Goal: Task Accomplishment & Management: Manage account settings

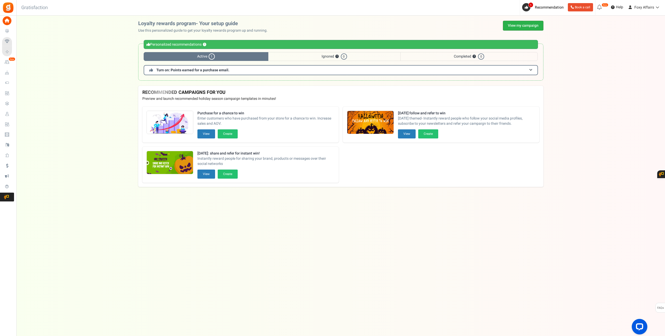
click at [515, 26] on link "View my campaign" at bounding box center [523, 26] width 40 height 10
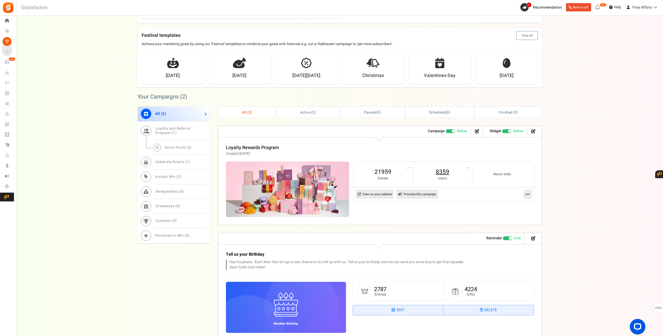
scroll to position [117, 0]
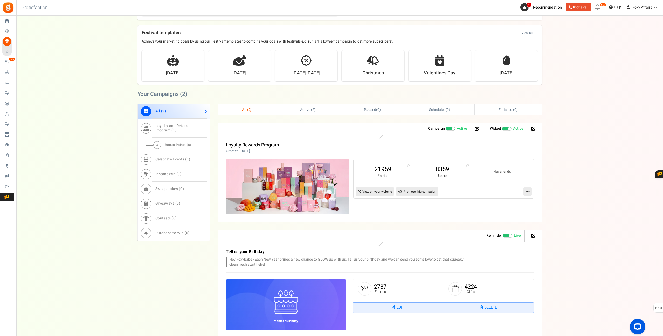
click at [449, 168] on link "8359" at bounding box center [442, 169] width 49 height 8
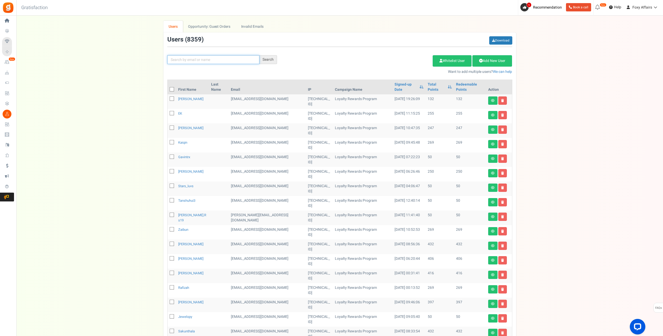
click at [196, 63] on input "text" at bounding box center [213, 59] width 92 height 9
paste input "[EMAIL_ADDRESS][DOMAIN_NAME]"
type input "[EMAIL_ADDRESS][DOMAIN_NAME]"
click at [265, 59] on div "Search" at bounding box center [269, 59] width 18 height 9
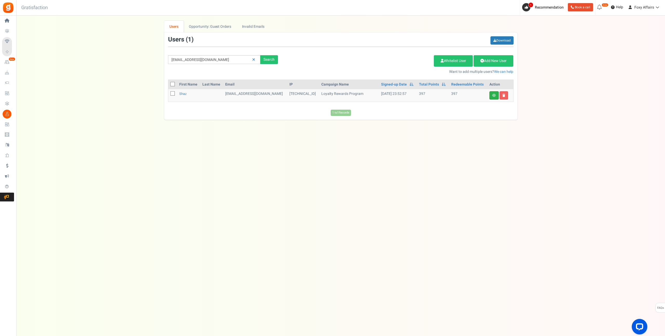
click at [492, 98] on link at bounding box center [493, 95] width 9 height 8
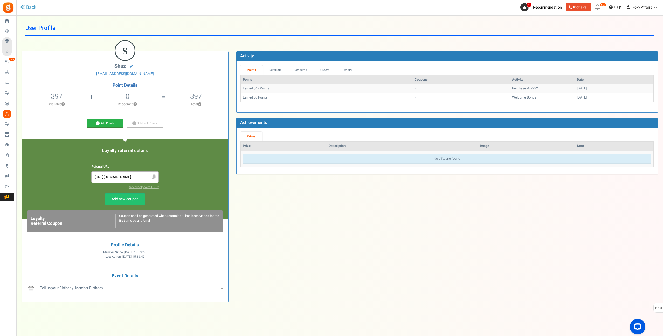
click at [98, 123] on icon at bounding box center [98, 123] width 4 height 4
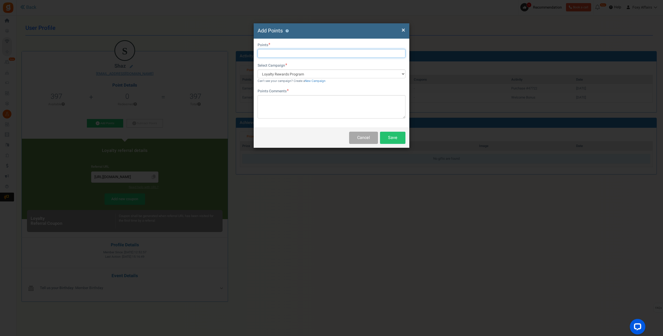
click at [307, 56] on input "text" at bounding box center [332, 53] width 148 height 9
type input "387"
type textarea "TikTok Order"
click at [397, 133] on div "Cancel Save" at bounding box center [332, 138] width 156 height 20
click at [395, 143] on button "Save" at bounding box center [392, 138] width 25 height 12
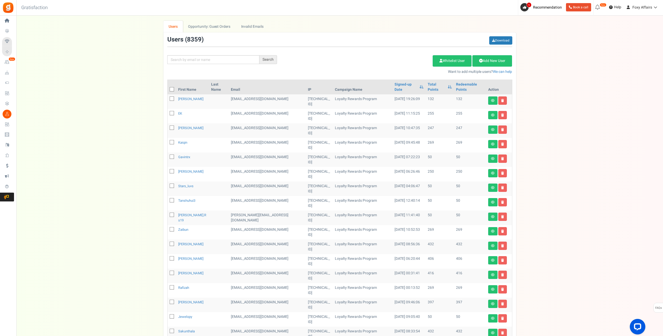
click at [603, 167] on div "We've rolled out a NEW FEATURE! convert potential guest orders to customers. Ch…" at bounding box center [340, 212] width 637 height 383
click at [205, 59] on input "text" at bounding box center [213, 59] width 92 height 9
click at [228, 60] on input "text" at bounding box center [213, 59] width 92 height 9
paste input "[EMAIL_ADDRESS][DOMAIN_NAME]"
type input "[EMAIL_ADDRESS][DOMAIN_NAME]"
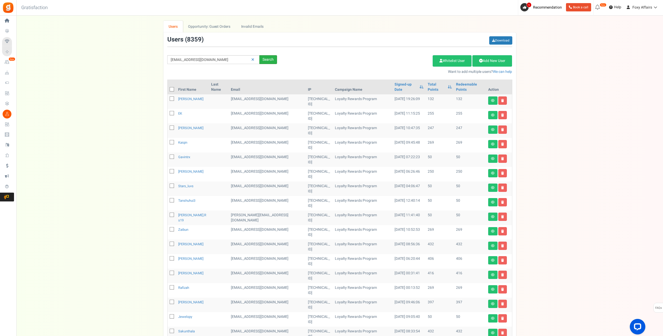
click at [269, 59] on div "Search" at bounding box center [269, 59] width 18 height 9
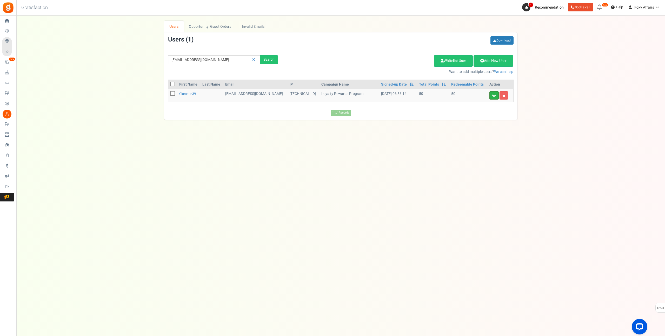
click at [496, 96] on link at bounding box center [493, 95] width 9 height 8
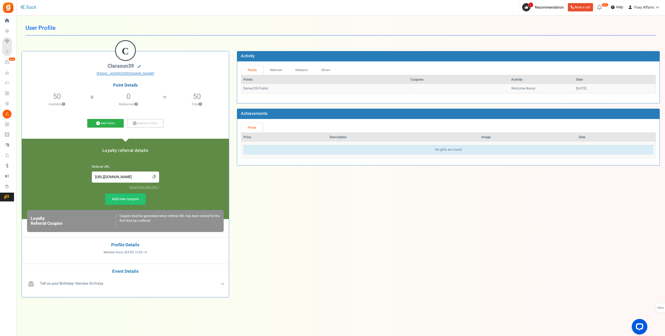
click at [98, 124] on icon at bounding box center [98, 123] width 4 height 4
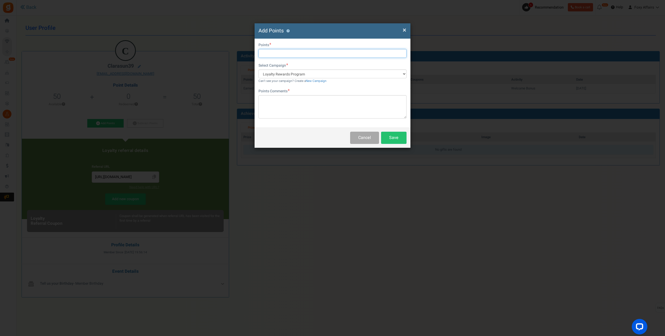
click at [269, 51] on input "text" at bounding box center [332, 53] width 148 height 9
type input "527"
click at [326, 109] on textarea at bounding box center [332, 106] width 148 height 23
type textarea "TikTok Orders"
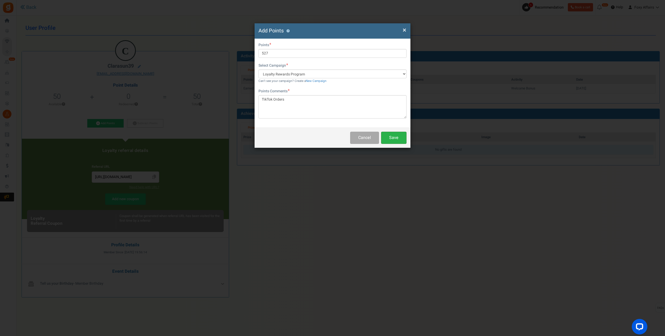
click at [399, 135] on button "Save" at bounding box center [393, 138] width 25 height 12
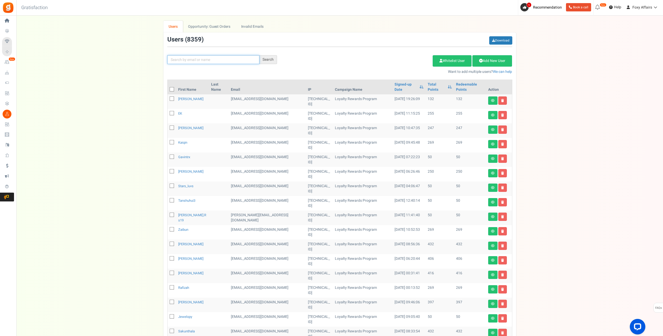
click at [214, 61] on input "text" at bounding box center [213, 59] width 92 height 9
paste input "[EMAIL_ADDRESS][DOMAIN_NAME]"
type input "[EMAIL_ADDRESS][DOMAIN_NAME]"
click at [270, 59] on div "Search" at bounding box center [269, 59] width 18 height 9
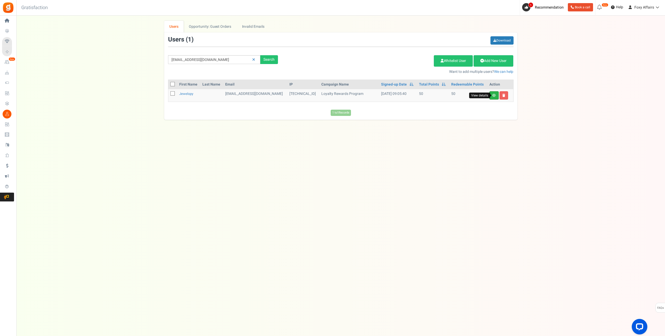
click at [495, 95] on icon at bounding box center [494, 95] width 4 height 3
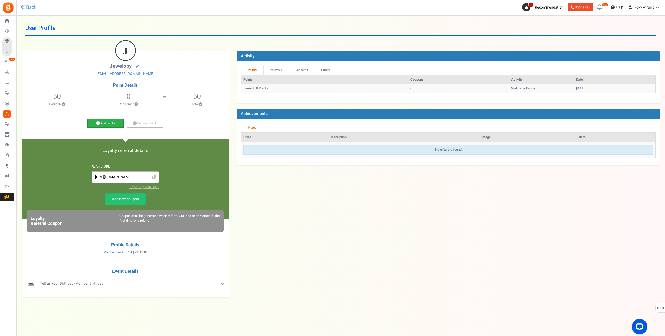
click at [98, 122] on icon at bounding box center [98, 123] width 4 height 4
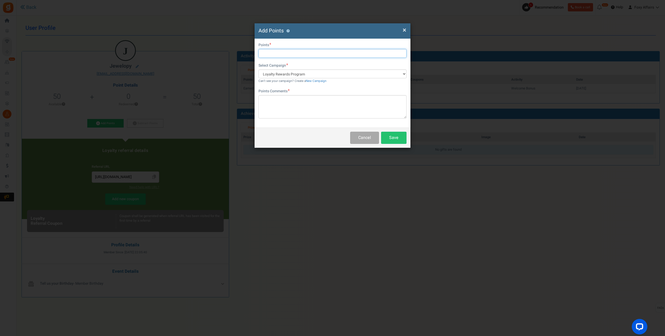
click at [289, 52] on input "text" at bounding box center [332, 53] width 148 height 9
type input "365"
click at [280, 107] on textarea at bounding box center [332, 106] width 148 height 23
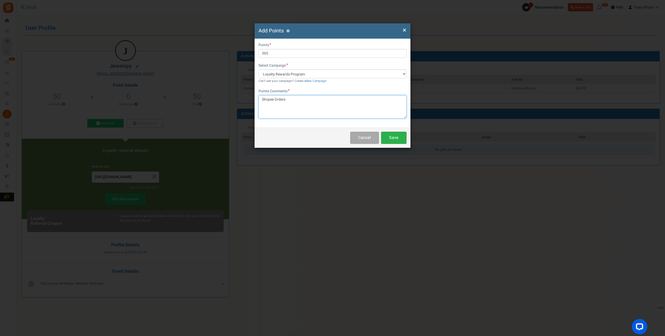
type textarea "Shopee Orders"
click at [400, 141] on button "Save" at bounding box center [393, 138] width 25 height 12
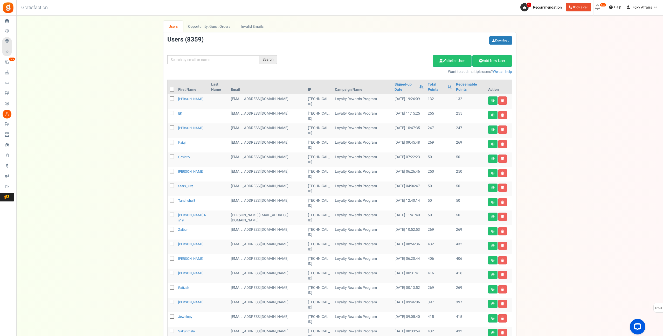
click at [207, 51] on div "Search Add Etsy Order Delete Selected Users Import Users Spam Protection Subtra…" at bounding box center [340, 55] width 353 height 38
click at [207, 57] on input "text" at bounding box center [213, 59] width 92 height 9
paste input "[EMAIL_ADDRESS][DOMAIN_NAME]"
type input "[EMAIL_ADDRESS][DOMAIN_NAME]"
click at [274, 60] on div "Search" at bounding box center [269, 59] width 18 height 9
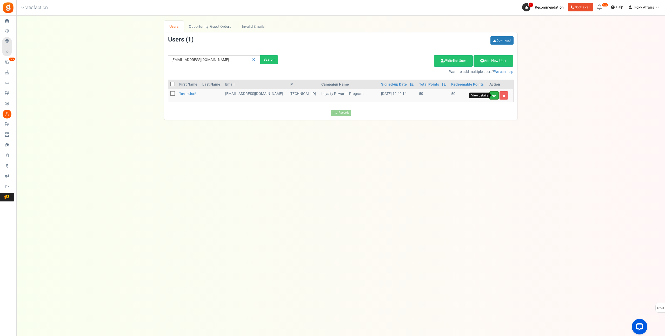
click at [492, 95] on icon at bounding box center [494, 95] width 4 height 3
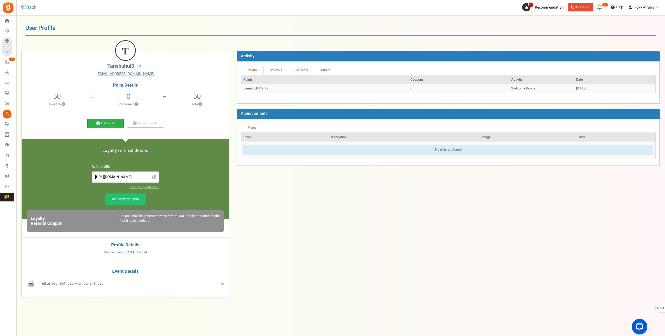
click at [98, 124] on icon at bounding box center [98, 123] width 4 height 4
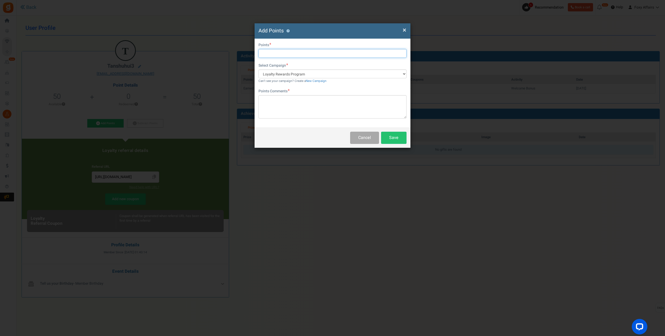
click at [277, 50] on input "text" at bounding box center [332, 53] width 148 height 9
type input "248"
click at [292, 99] on textarea at bounding box center [332, 106] width 148 height 23
type textarea "TikTok Order"
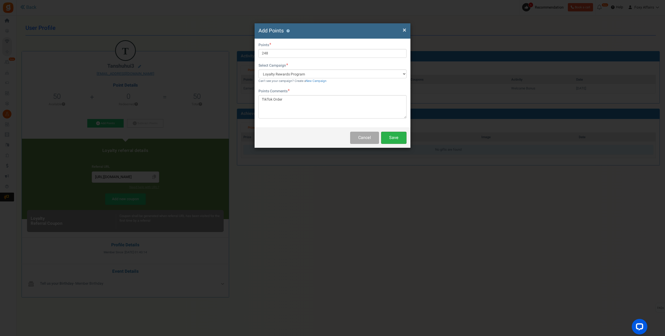
click at [398, 136] on button "Save" at bounding box center [393, 138] width 25 height 12
click at [397, 134] on button "Save" at bounding box center [393, 138] width 25 height 12
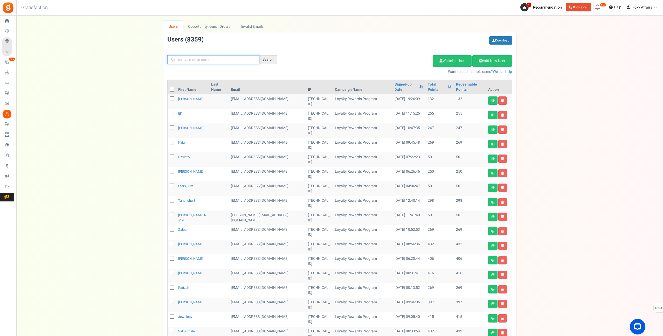
drag, startPoint x: 232, startPoint y: 61, endPoint x: 243, endPoint y: 60, distance: 11.7
click at [232, 61] on input "text" at bounding box center [213, 59] width 92 height 9
paste input "[EMAIL_ADDRESS][DOMAIN_NAME]"
type input "[EMAIL_ADDRESS][DOMAIN_NAME]"
click at [271, 59] on div "Search" at bounding box center [269, 59] width 18 height 9
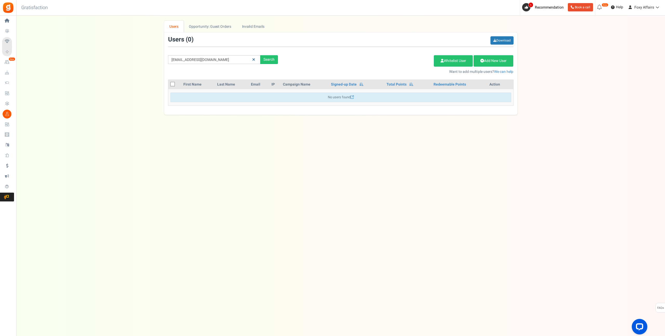
click at [251, 60] on link at bounding box center [253, 59] width 8 height 9
click at [237, 60] on input "text" at bounding box center [214, 59] width 92 height 9
paste input "[EMAIL_ADDRESS][DOMAIN_NAME]"
click at [275, 58] on div "Search" at bounding box center [269, 59] width 18 height 9
click at [212, 65] on div "[EMAIL_ADDRESS][DOMAIN_NAME] Search Add Etsy Order Delete Selected Users Import…" at bounding box center [340, 55] width 353 height 38
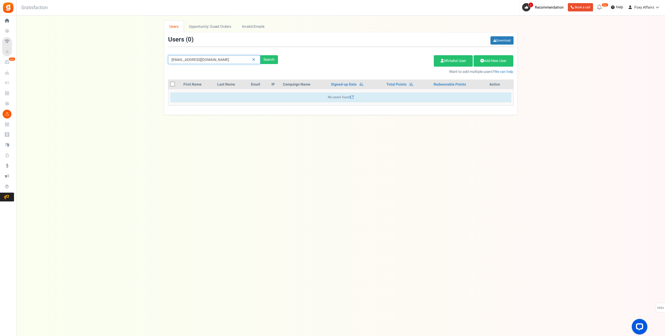
click at [221, 61] on input "[EMAIL_ADDRESS][DOMAIN_NAME]" at bounding box center [214, 59] width 92 height 9
paste input "[EMAIL_ADDRESS]"
type input "[EMAIL_ADDRESS][DOMAIN_NAME]"
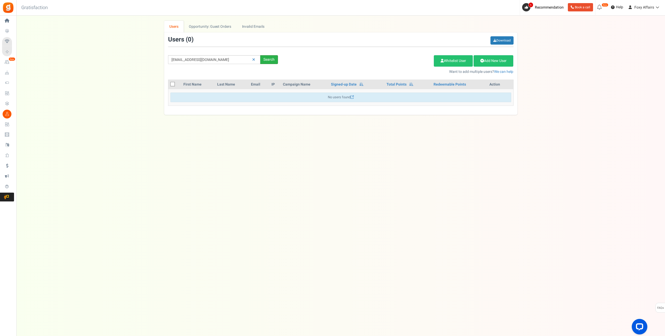
click at [268, 59] on div "Search" at bounding box center [269, 59] width 18 height 9
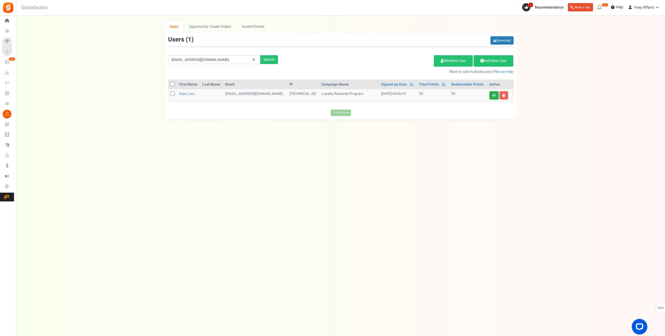
click at [496, 96] on link at bounding box center [493, 95] width 9 height 8
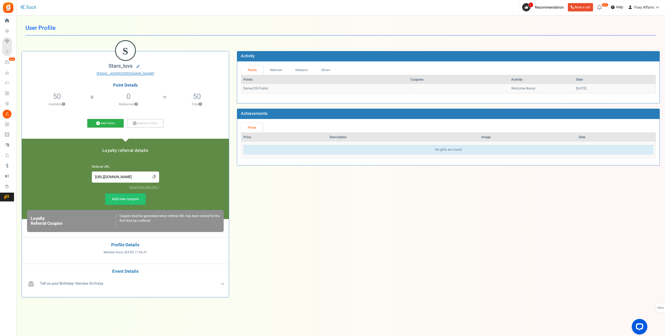
click at [107, 122] on link "Add Points" at bounding box center [105, 123] width 36 height 9
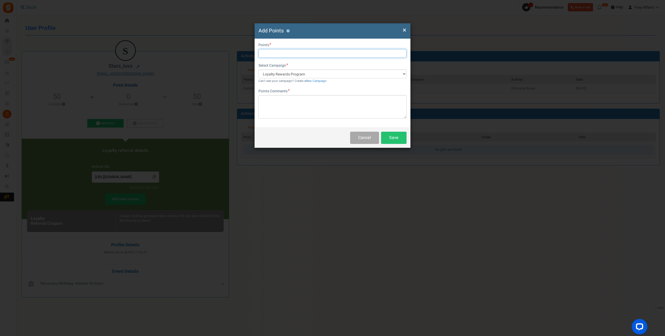
click at [302, 51] on input "text" at bounding box center [332, 53] width 148 height 9
type input "319"
click at [290, 105] on textarea at bounding box center [332, 106] width 148 height 23
type textarea "TikTok Order"
click at [394, 135] on button "Save" at bounding box center [393, 138] width 25 height 12
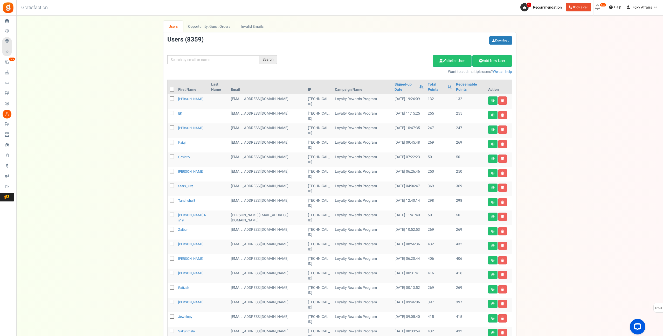
drag, startPoint x: 225, startPoint y: 50, endPoint x: 223, endPoint y: 56, distance: 6.1
click at [224, 50] on div "Search Add Etsy Order Delete Selected Users Import Users Spam Protection Subtra…" at bounding box center [340, 55] width 353 height 38
drag, startPoint x: 223, startPoint y: 58, endPoint x: 240, endPoint y: 59, distance: 17.2
click at [223, 58] on input "text" at bounding box center [213, 59] width 92 height 9
paste input "[EMAIL_ADDRESS][DOMAIN_NAME]"
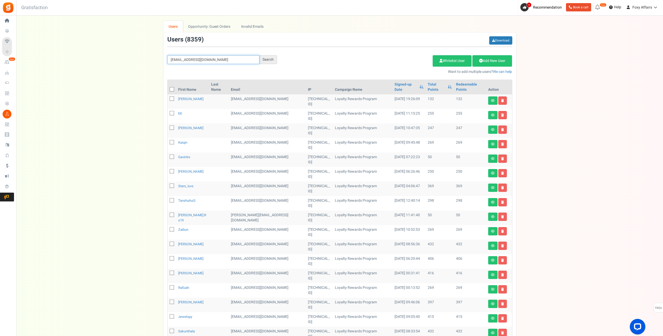
type input "[EMAIL_ADDRESS][DOMAIN_NAME]"
click at [267, 61] on div "Search" at bounding box center [269, 59] width 18 height 9
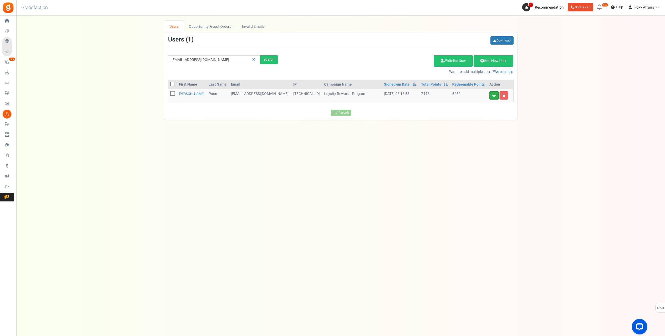
click at [495, 98] on link at bounding box center [493, 95] width 9 height 8
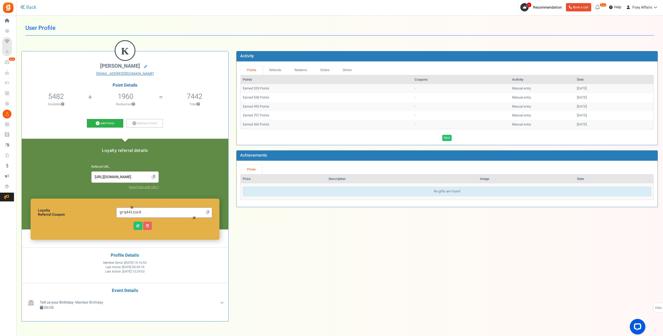
click at [99, 123] on icon at bounding box center [98, 123] width 4 height 4
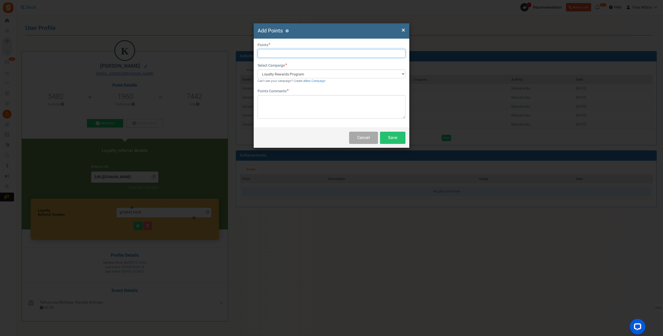
click at [285, 52] on input "text" at bounding box center [332, 53] width 148 height 9
type input "311"
click at [288, 103] on textarea at bounding box center [332, 106] width 148 height 23
type textarea "Shopee Order"
drag, startPoint x: 395, startPoint y: 140, endPoint x: 403, endPoint y: 122, distance: 19.9
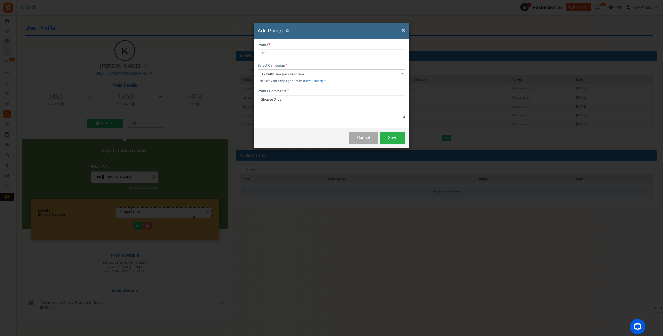
click at [395, 140] on button "Save" at bounding box center [392, 138] width 25 height 12
